Goal: Task Accomplishment & Management: Complete application form

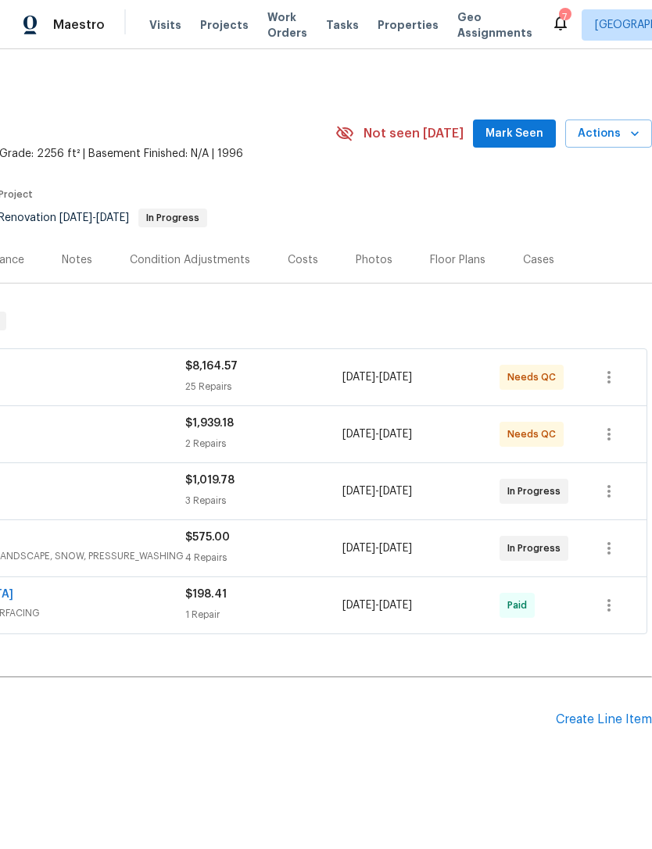
scroll to position [0, 231]
click at [599, 724] on div "Create Line Item" at bounding box center [604, 720] width 96 height 15
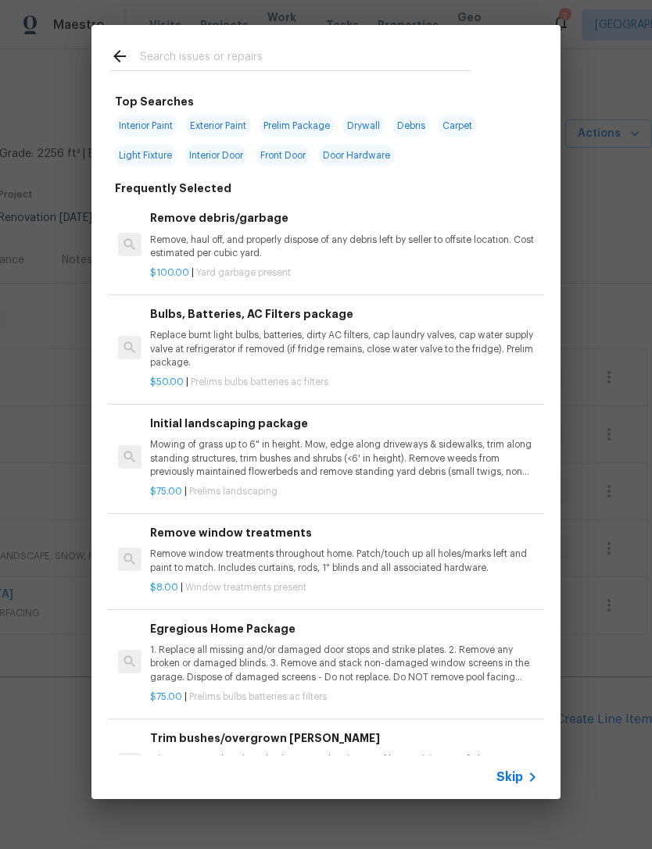
click at [248, 58] on input "text" at bounding box center [305, 58] width 331 height 23
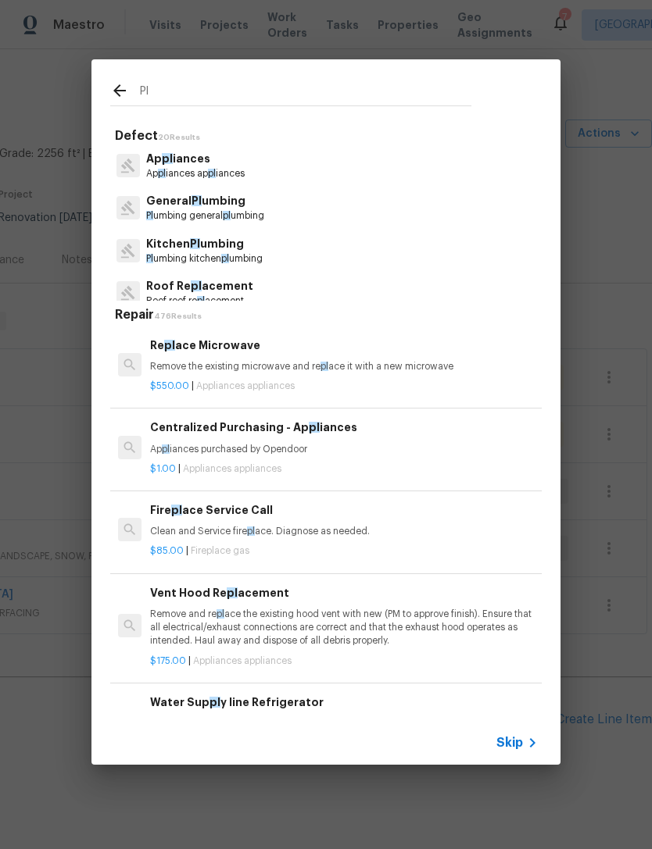
type input "P"
type input "Plumbing"
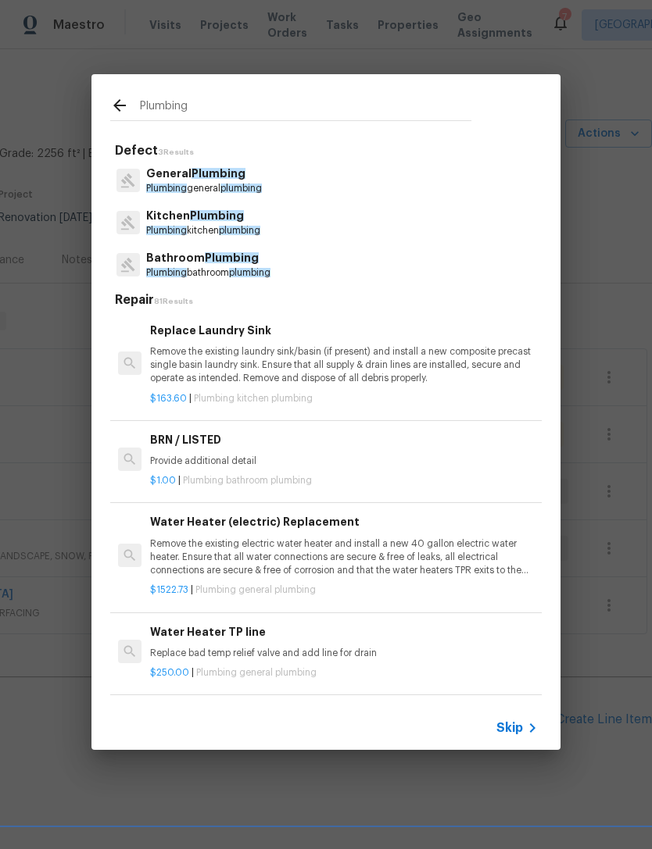
click at [245, 177] on p "General Plumbing" at bounding box center [204, 174] width 116 height 16
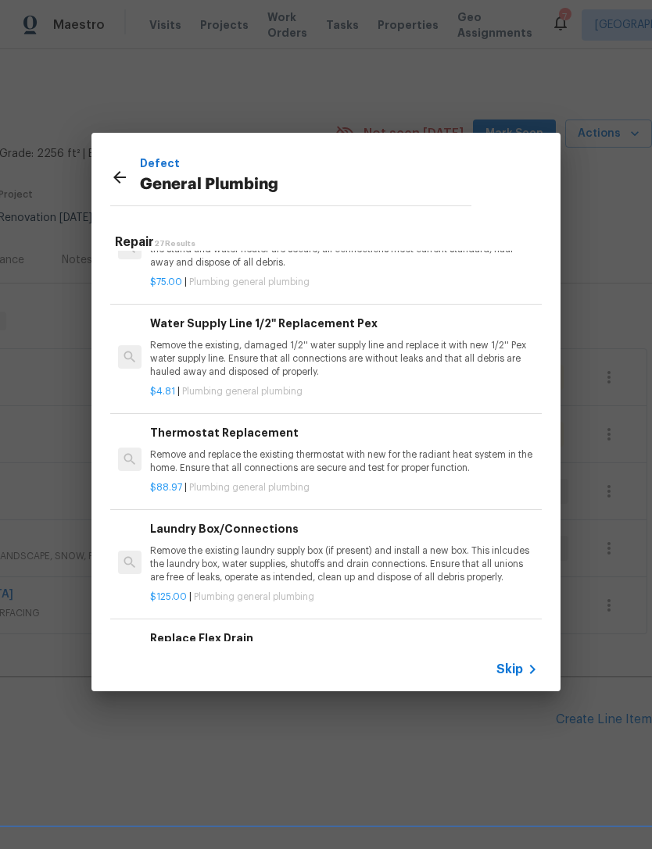
scroll to position [455, 0]
click at [481, 350] on p "Remove the existing, damaged 1/2'' water supply line and replace it with new 1/…" at bounding box center [344, 359] width 388 height 40
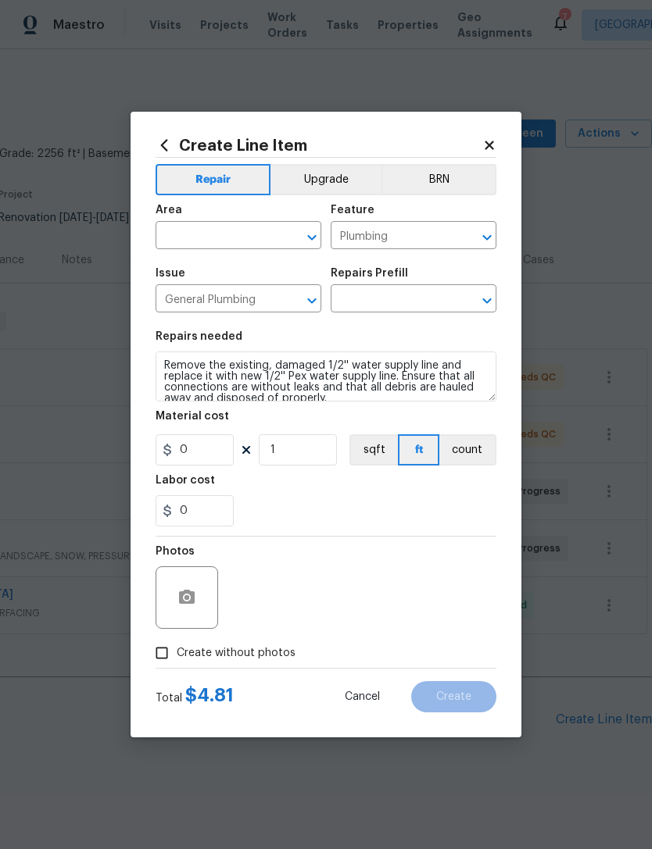
type input "Water Supply Line 1/2'' Replacement Pex $4.81"
type input "4.81"
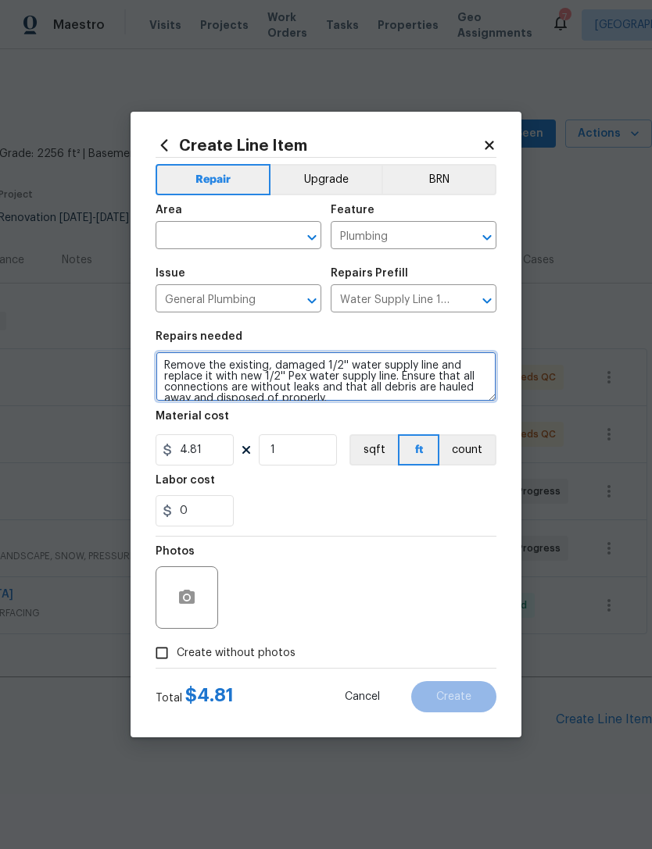
click at [166, 362] on textarea "Remove the existing, damaged 1/2'' water supply line and replace it with new 1/…" at bounding box center [326, 377] width 341 height 50
click at [166, 361] on textarea "Remove the existing, damaged 1/2'' water supply line and replace it with new 1/…" at bounding box center [326, 377] width 341 height 50
click at [167, 359] on textarea "Remove the existing, damaged 1/2'' water supply line and replace it with new 1/…" at bounding box center [326, 377] width 341 height 50
click at [166, 359] on textarea "Remove the existing, damaged 1/2'' water supply line and replace it with new 1/…" at bounding box center [326, 377] width 341 height 50
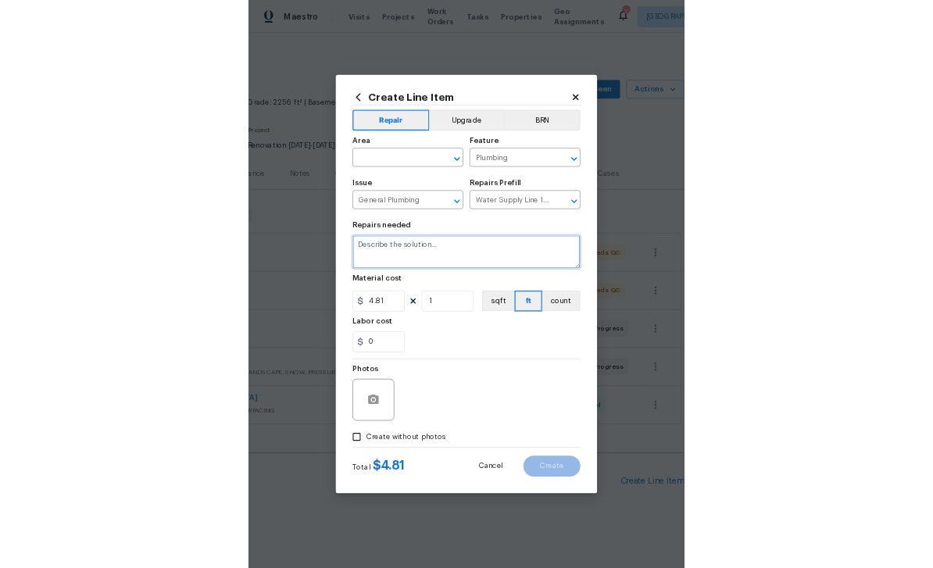
scroll to position [0, 0]
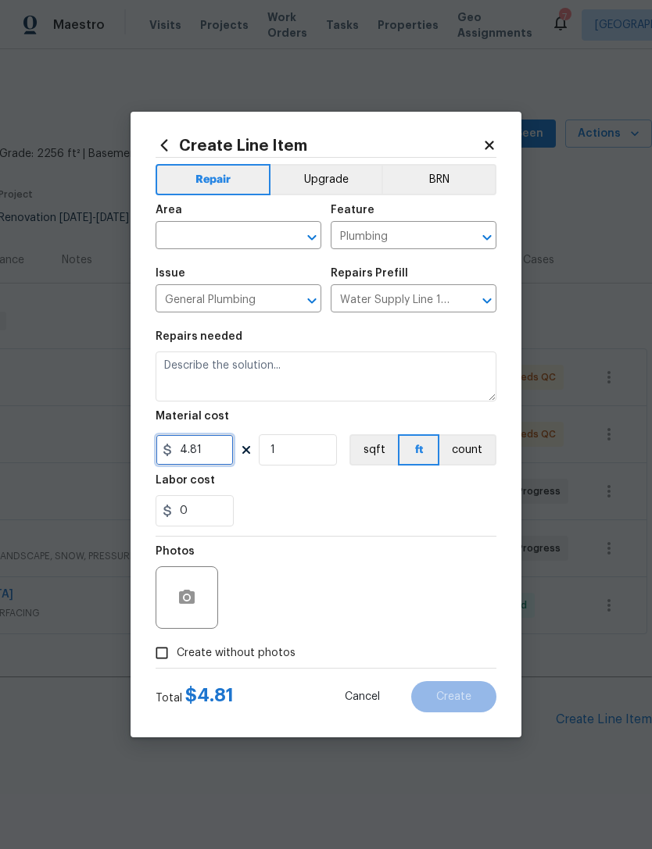
click at [196, 453] on input "4.81" at bounding box center [195, 449] width 78 height 31
click at [195, 452] on input "4.81" at bounding box center [195, 449] width 78 height 31
click at [190, 455] on input "4.81" at bounding box center [195, 449] width 78 height 31
click at [206, 449] on input "4.81" at bounding box center [195, 449] width 78 height 31
click at [205, 449] on input "4.81" at bounding box center [195, 449] width 78 height 31
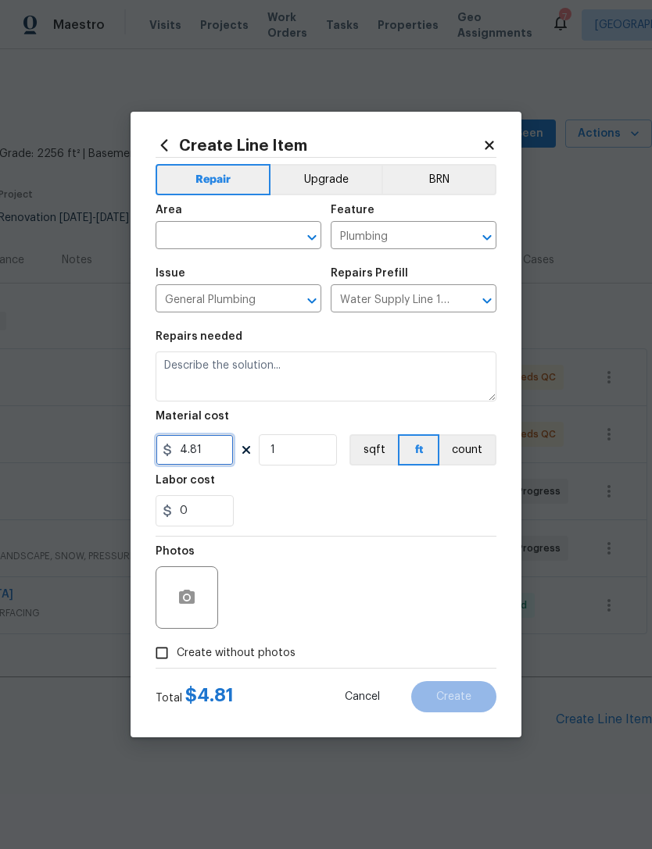
click at [194, 466] on input "4.81" at bounding box center [195, 449] width 78 height 31
click at [187, 456] on input "4.81" at bounding box center [195, 449] width 78 height 31
type input "350"
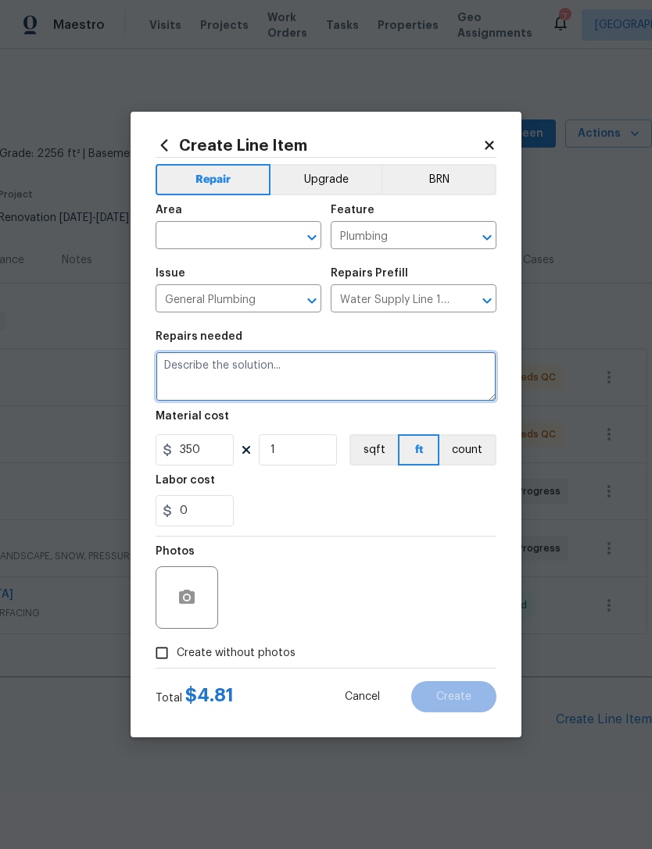
click at [233, 378] on textarea at bounding box center [326, 377] width 341 height 50
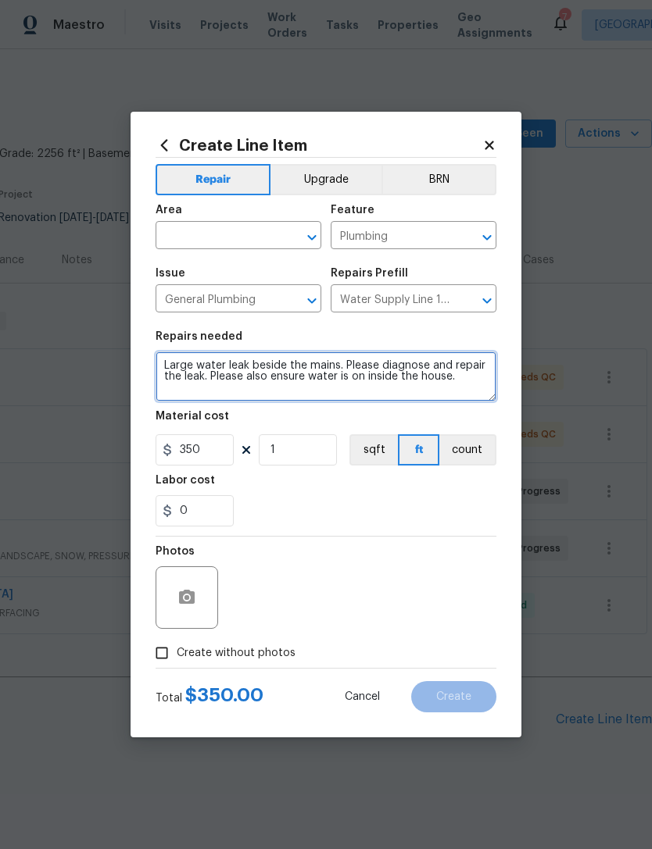
type textarea "Large water leak beside the mains. Please diagnose and repair the leak. Please …"
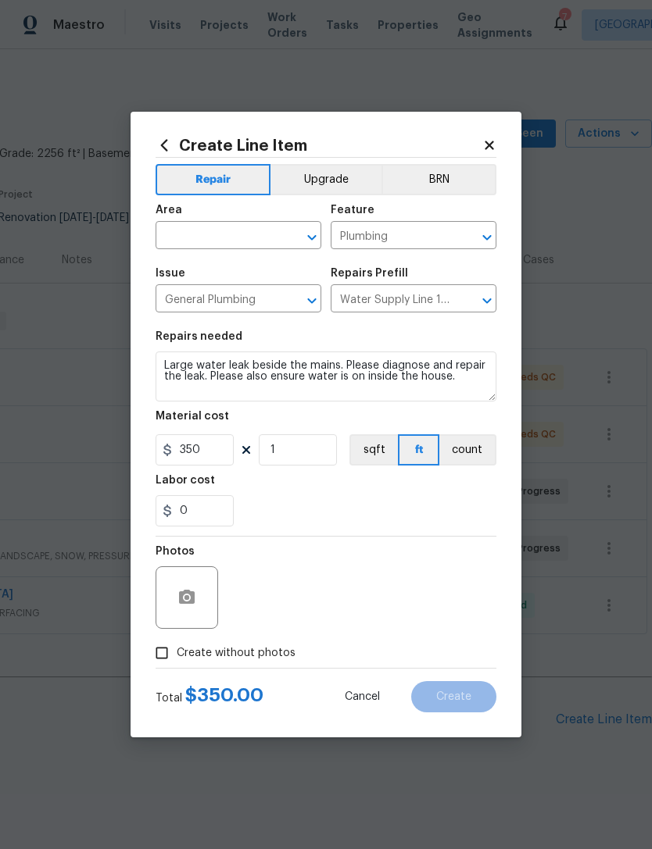
click at [360, 509] on div "0" at bounding box center [326, 510] width 341 height 31
click at [186, 599] on circle "button" at bounding box center [186, 597] width 5 height 5
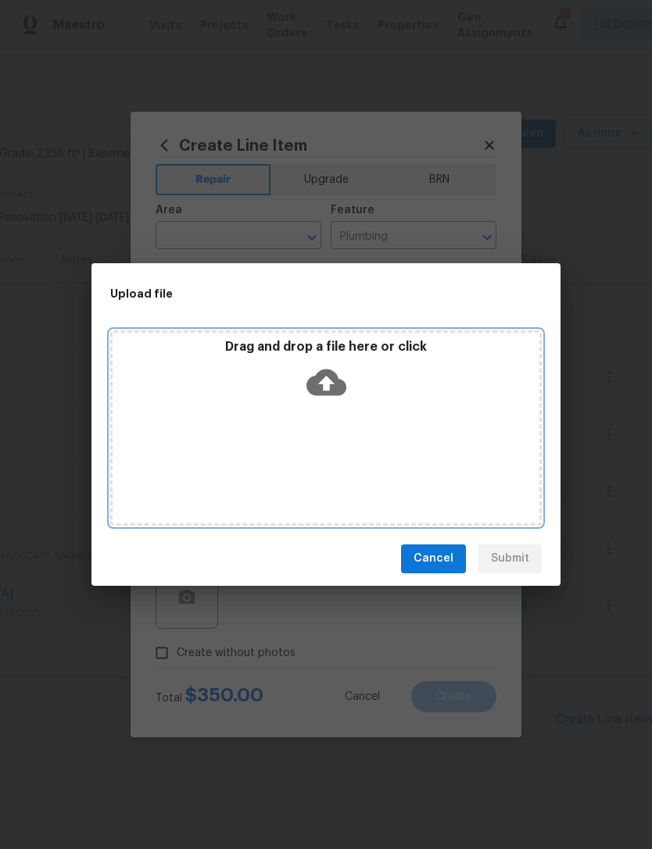
click at [318, 384] on icon at bounding box center [326, 382] width 40 height 27
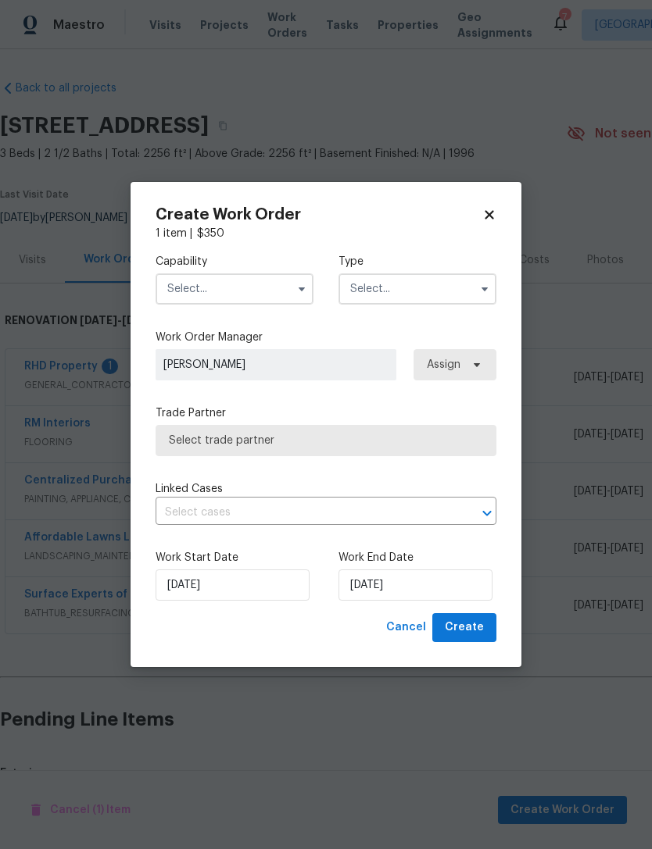
click at [275, 278] on input "text" at bounding box center [235, 288] width 158 height 31
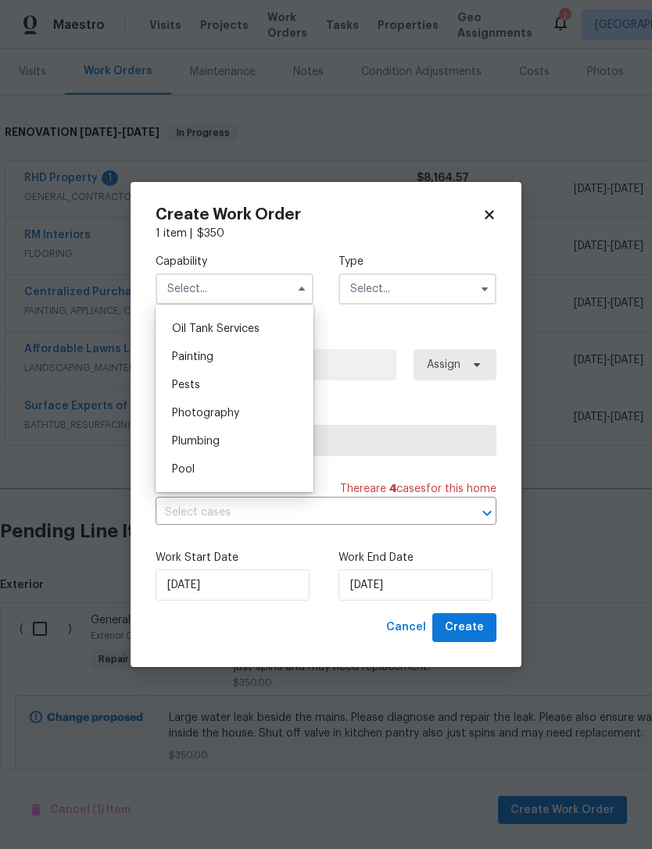
scroll to position [1322, 0]
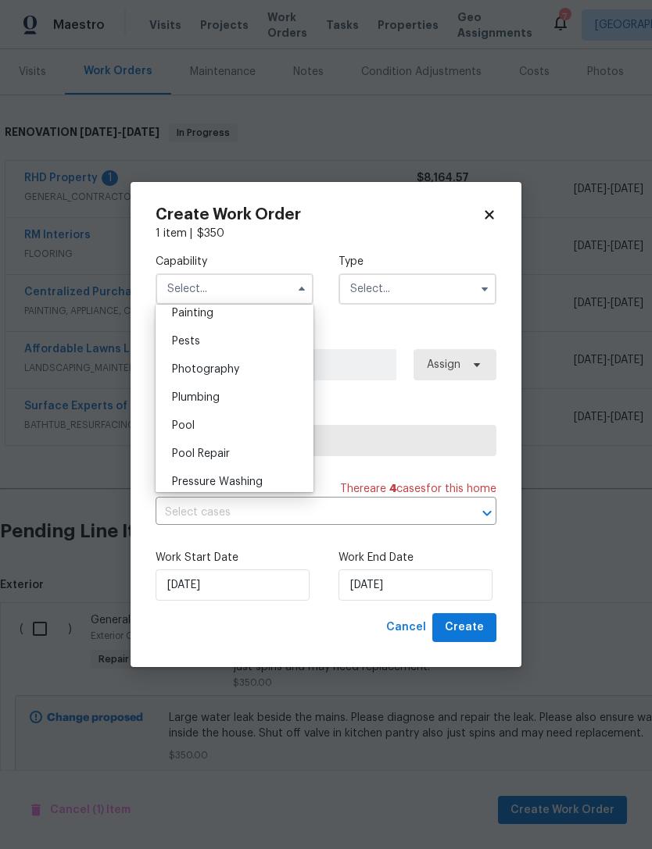
click at [206, 398] on span "Plumbing" at bounding box center [196, 397] width 48 height 11
type input "Plumbing"
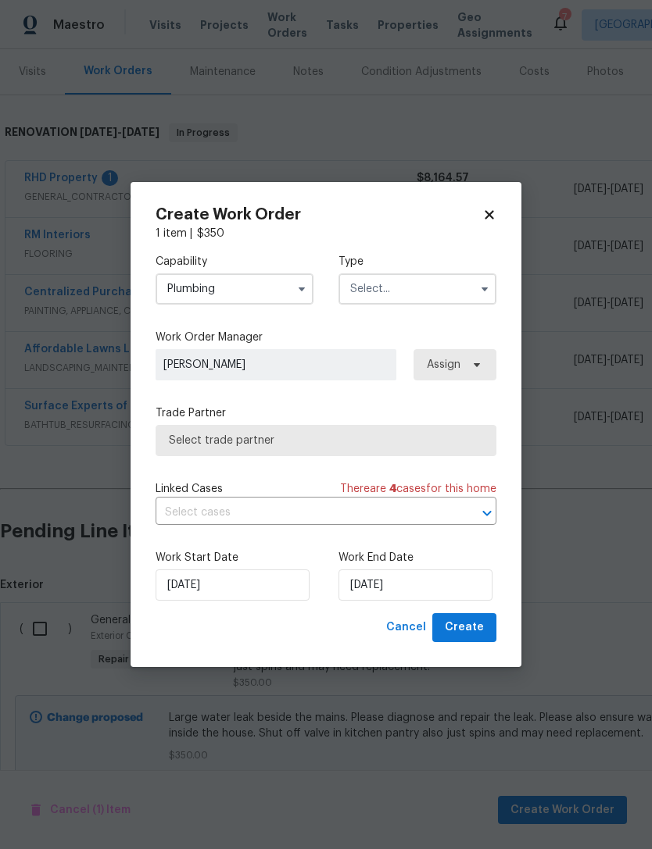
click at [472, 293] on input "text" at bounding box center [417, 288] width 158 height 31
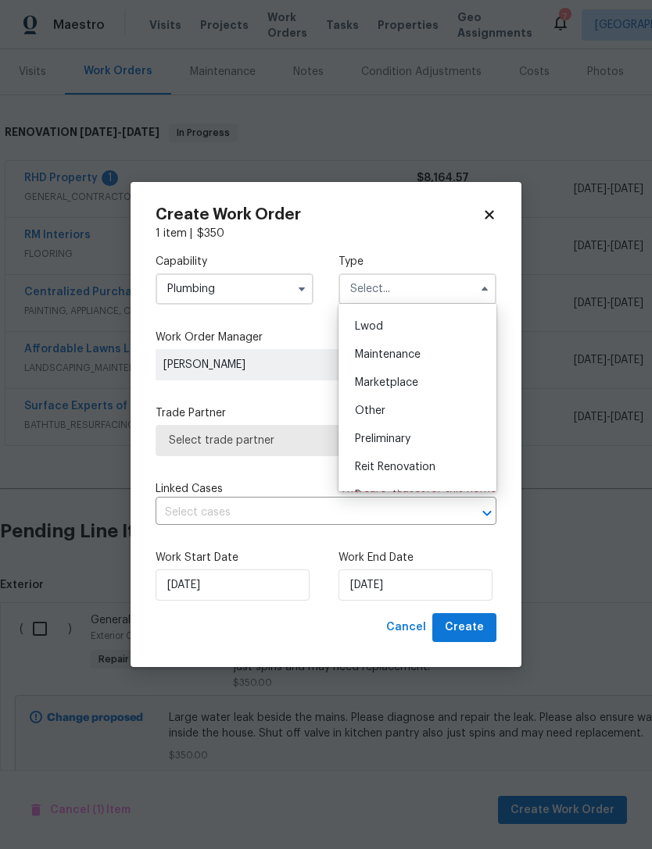
scroll to position [287, 0]
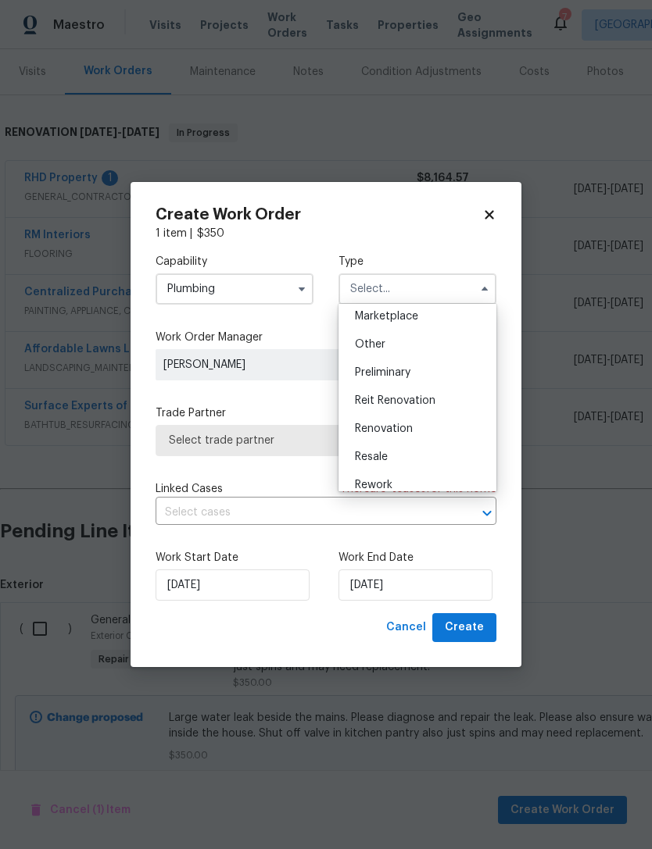
click at [401, 429] on span "Renovation" at bounding box center [384, 429] width 58 height 11
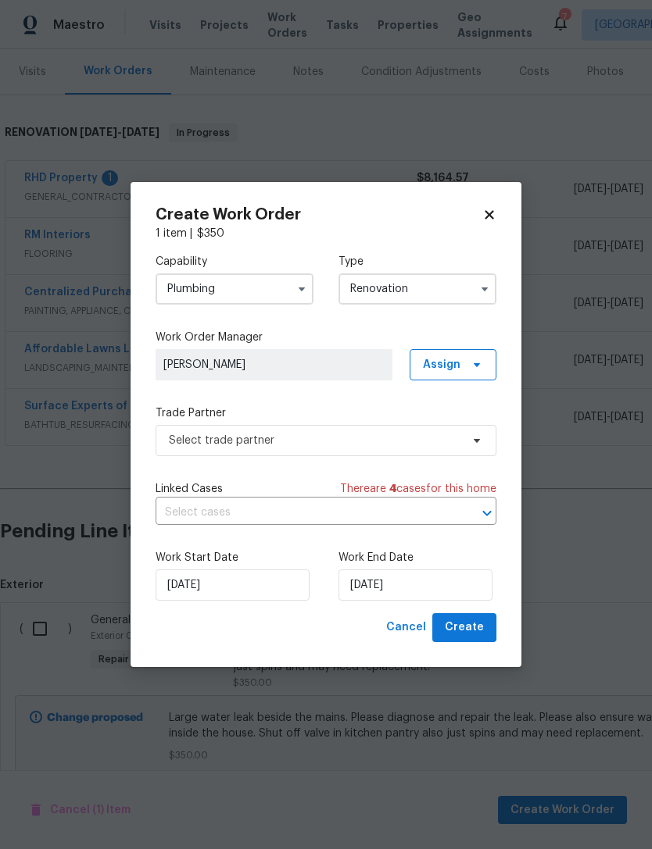
type input "Renovation"
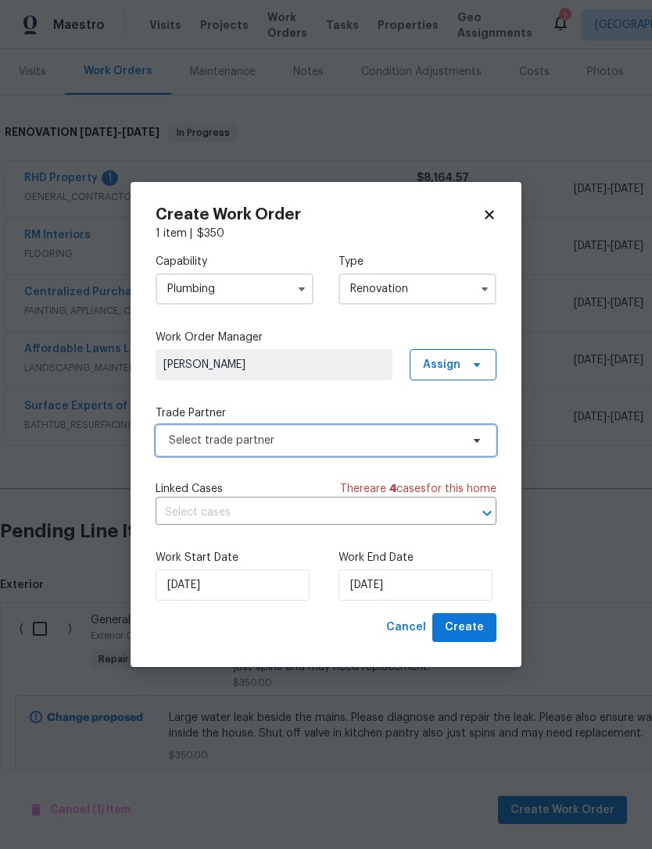
click at [381, 440] on span "Select trade partner" at bounding box center [314, 441] width 291 height 16
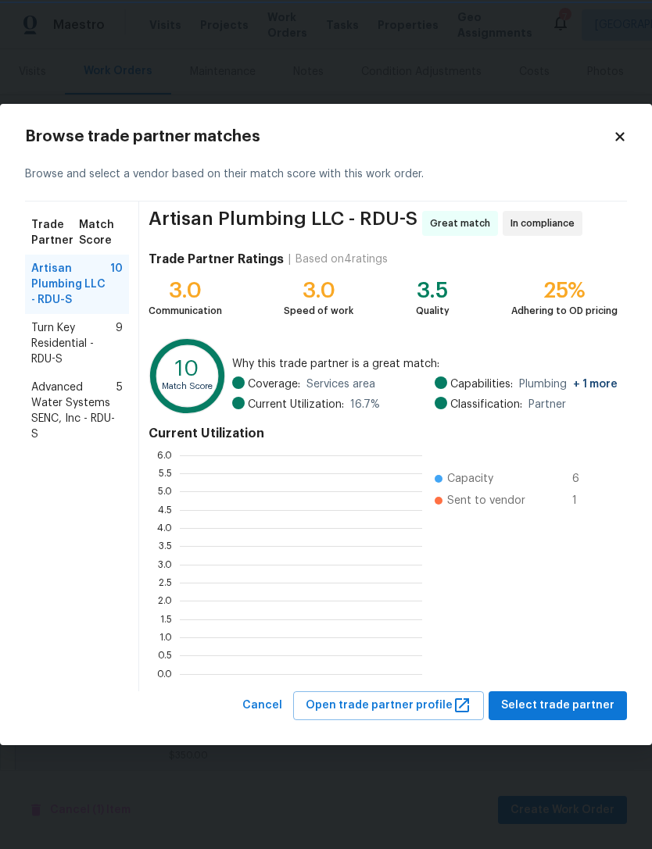
scroll to position [219, 242]
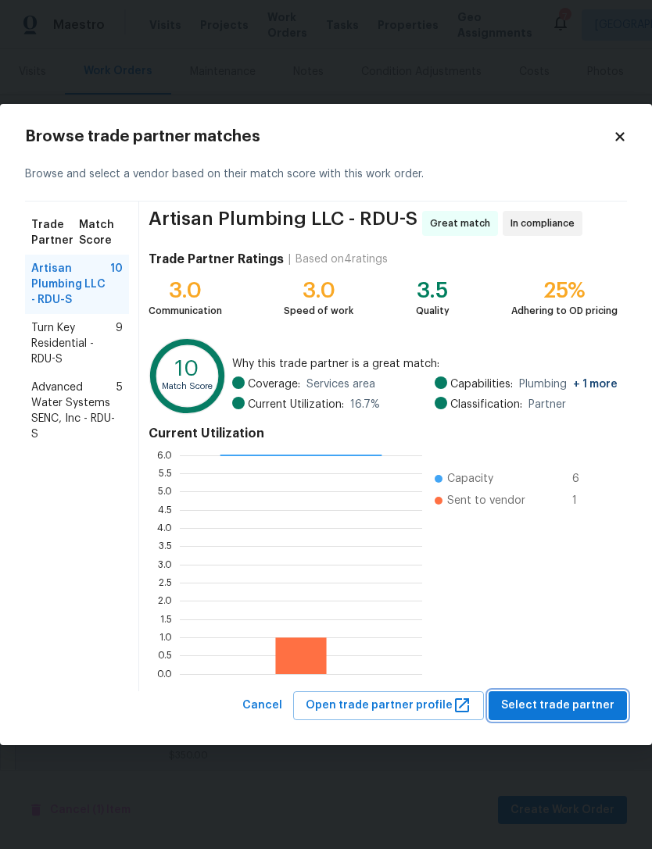
click at [602, 693] on button "Select trade partner" at bounding box center [557, 706] width 138 height 29
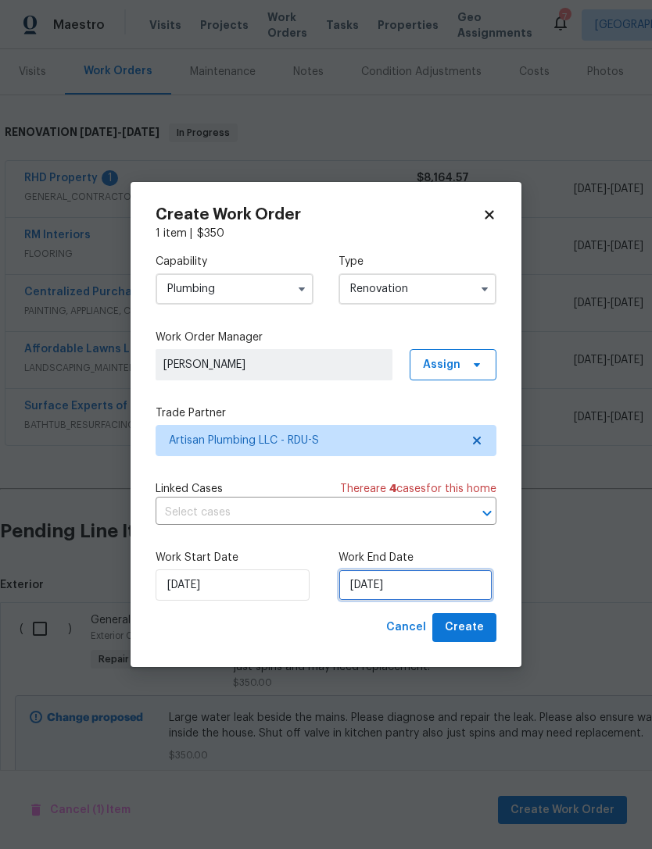
click at [395, 586] on input "[DATE]" at bounding box center [415, 585] width 154 height 31
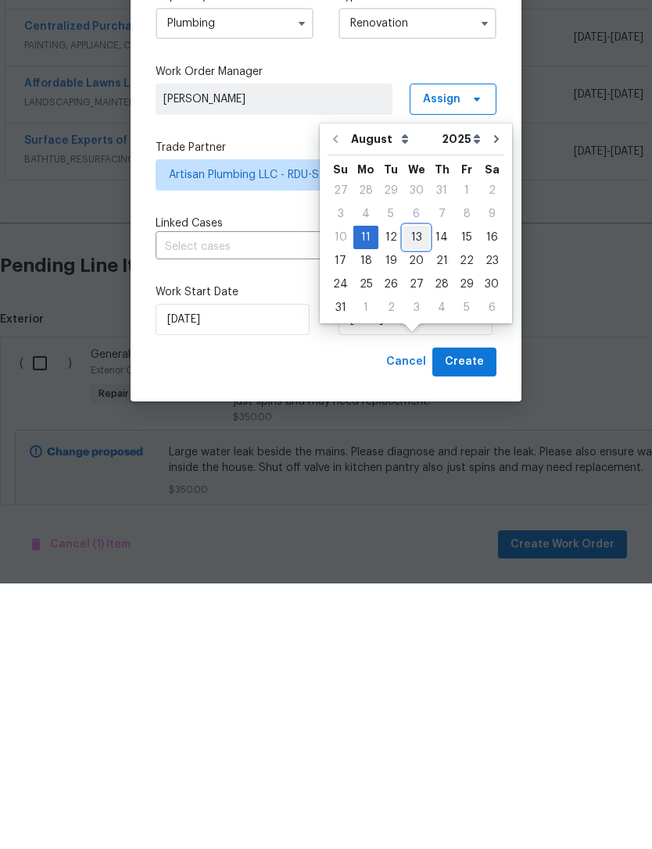
click at [416, 492] on div "13" at bounding box center [416, 503] width 26 height 22
type input "[DATE]"
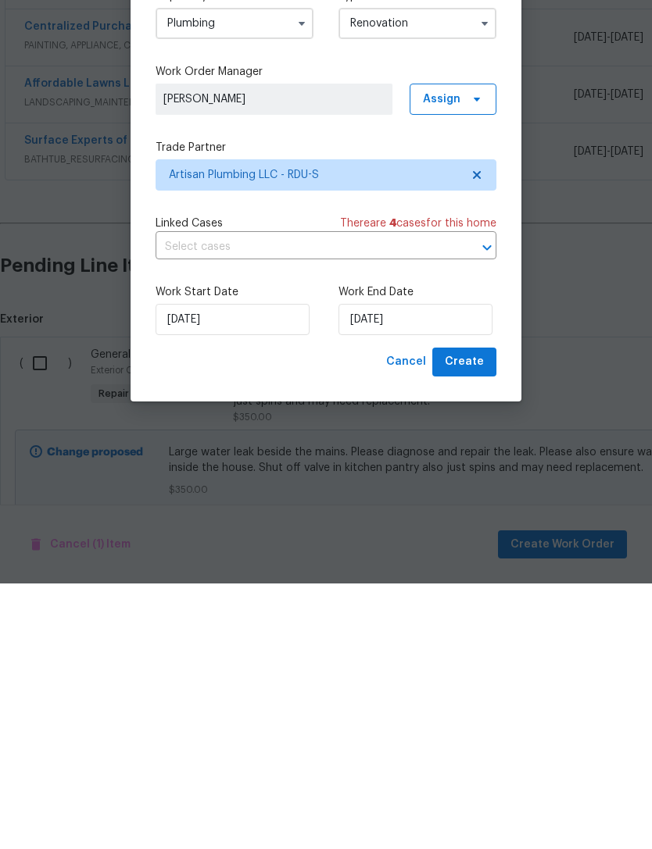
scroll to position [50, 0]
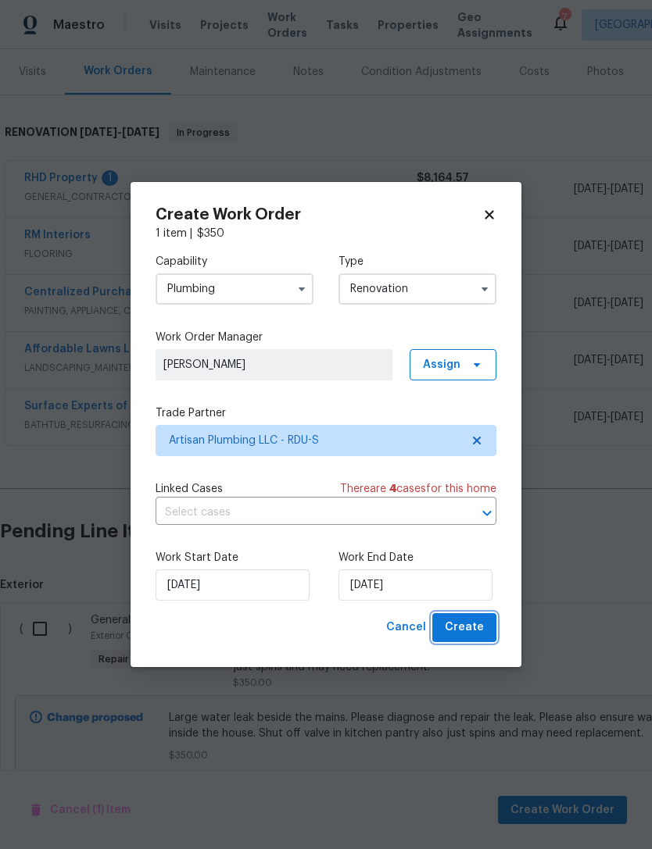
click at [478, 627] on span "Create" at bounding box center [464, 628] width 39 height 20
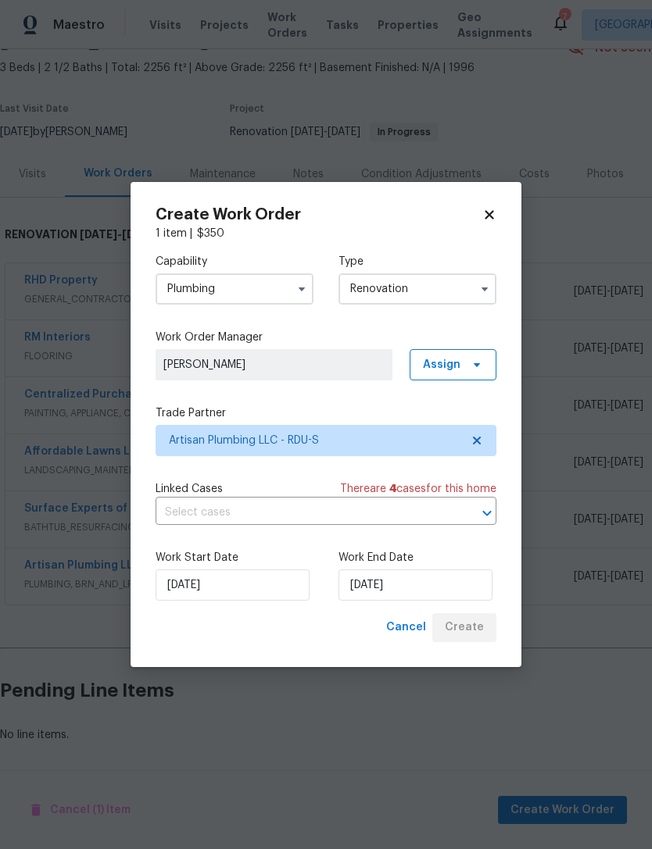
scroll to position [35, 0]
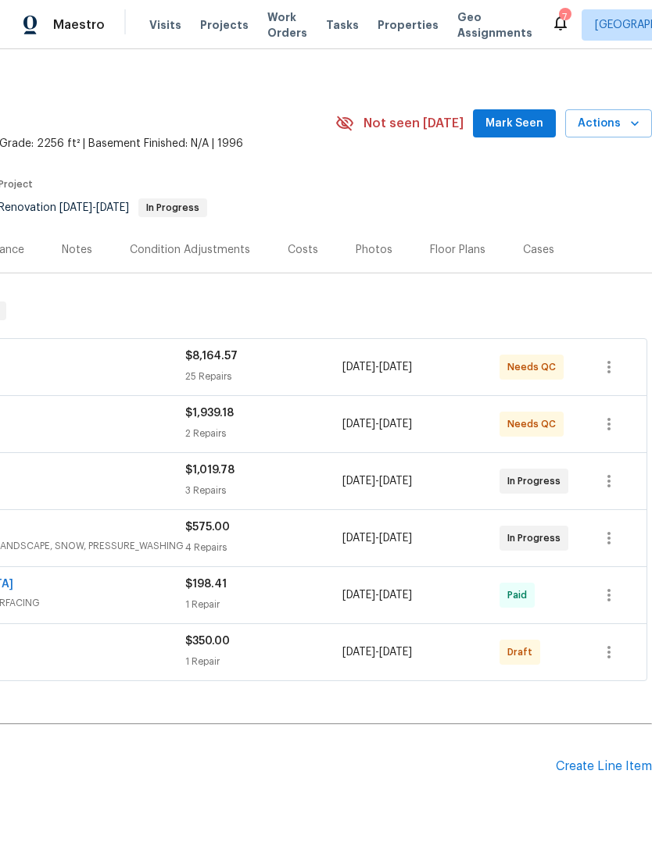
scroll to position [11, 231]
click at [624, 653] on button "button" at bounding box center [609, 652] width 38 height 38
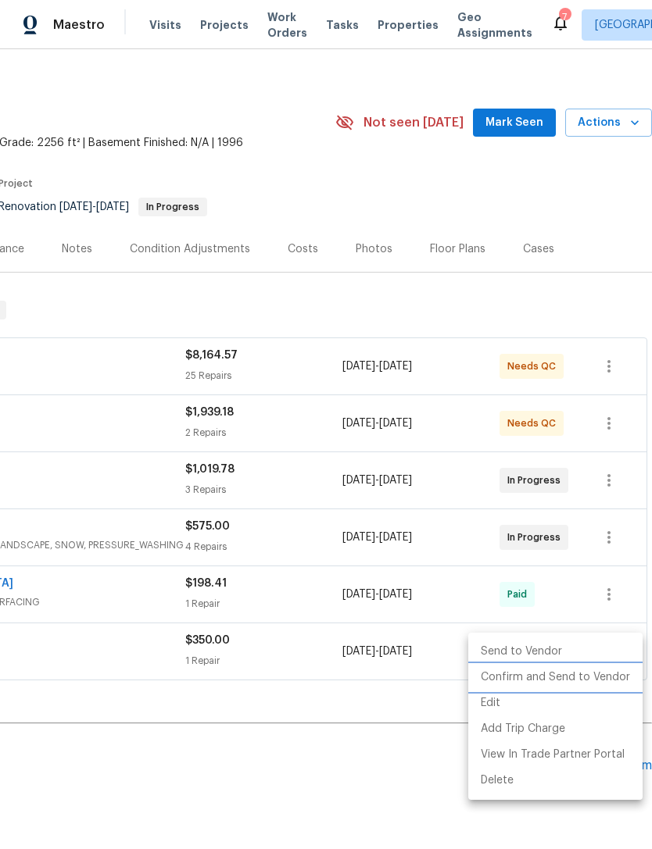
click at [563, 680] on li "Confirm and Send to Vendor" at bounding box center [555, 678] width 174 height 26
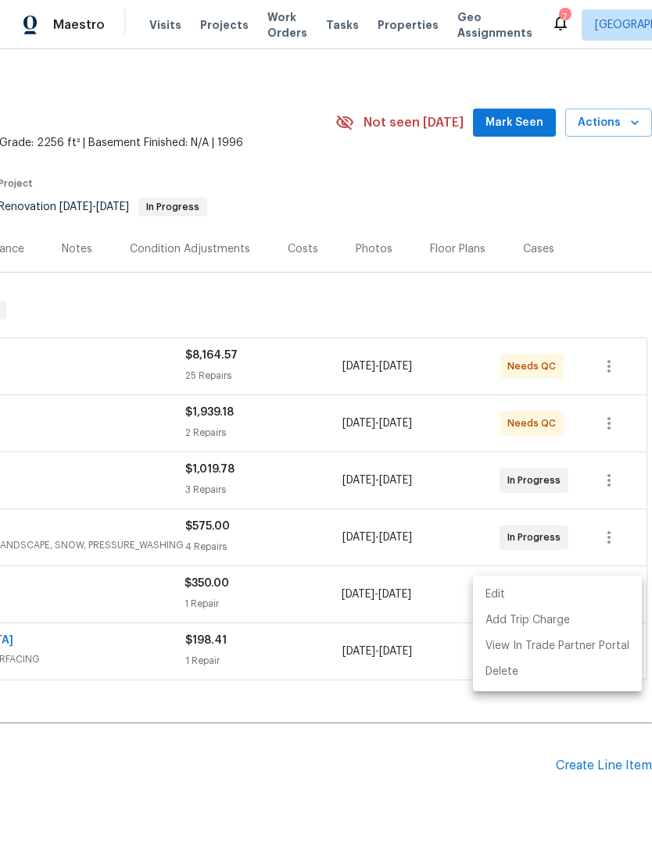
click at [595, 196] on div at bounding box center [326, 424] width 652 height 849
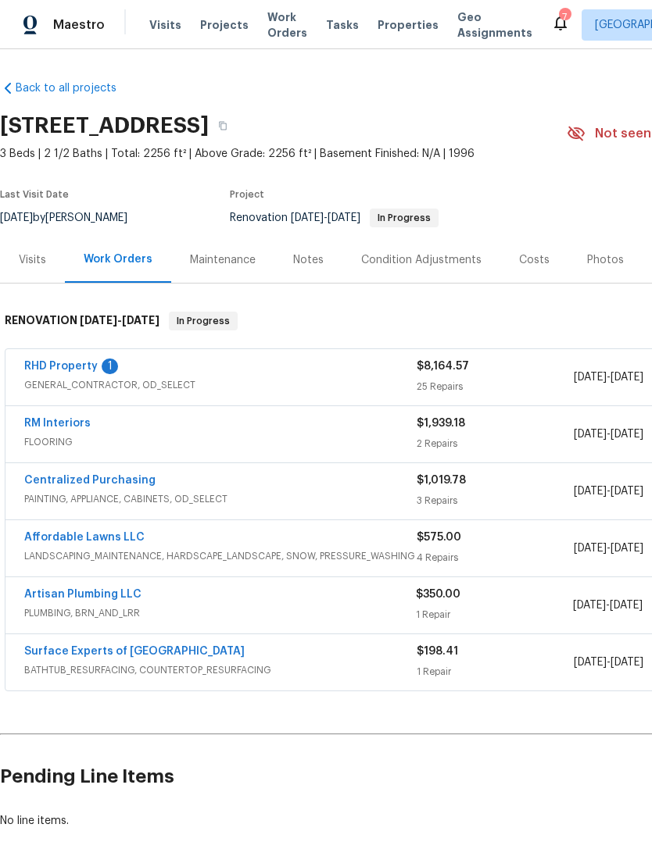
scroll to position [0, 0]
